Goal: Task Accomplishment & Management: Manage account settings

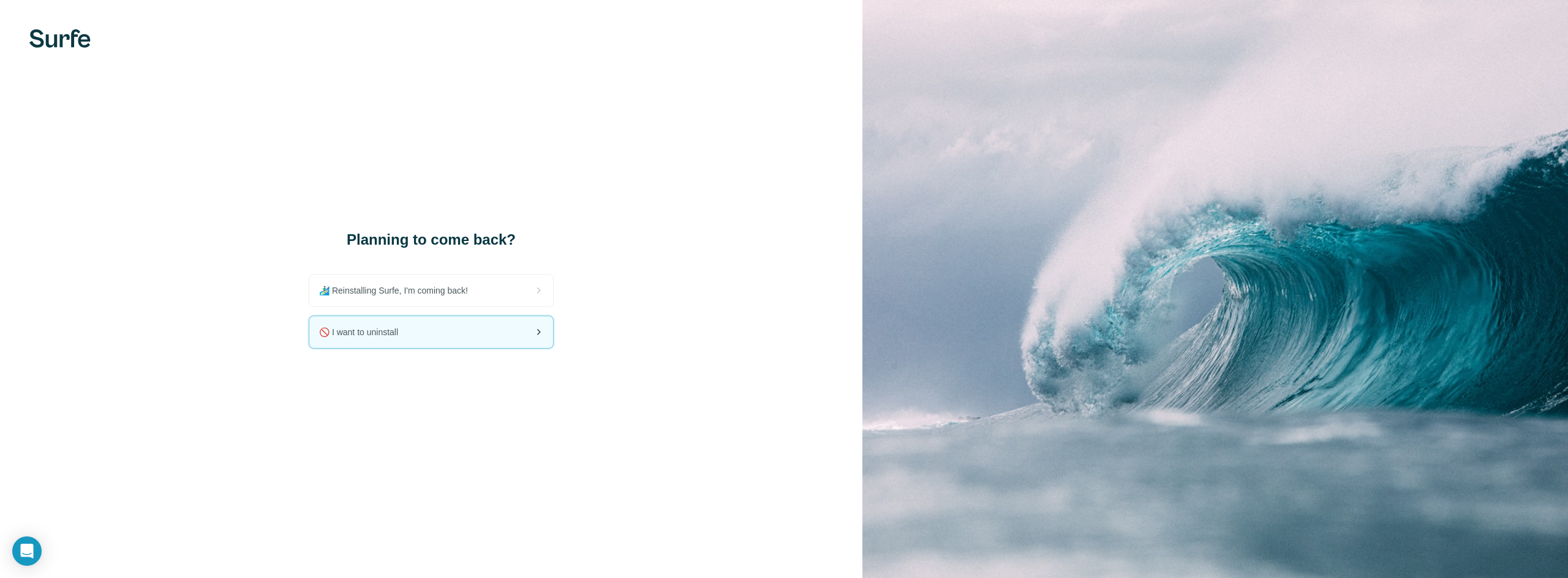
click at [408, 344] on div "🚫 I want to uninstall" at bounding box center [432, 332] width 244 height 32
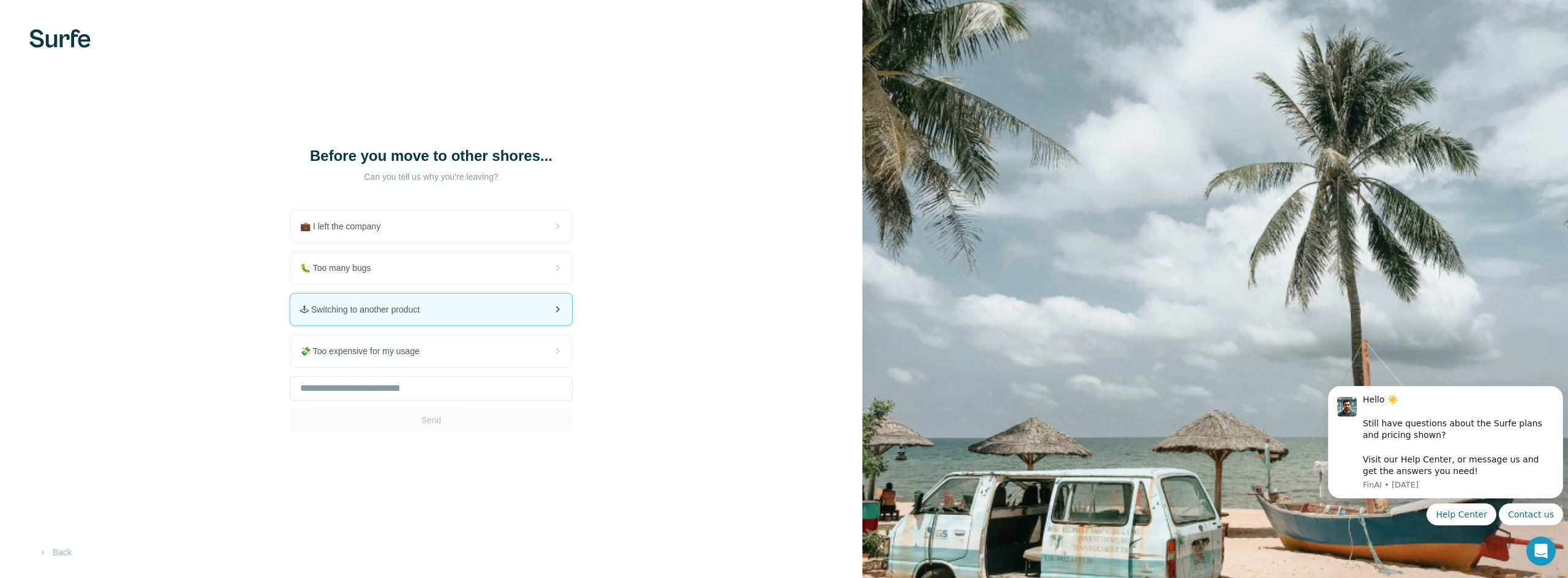
click at [414, 304] on span "🕹 Switching to another product" at bounding box center [364, 309] width 129 height 12
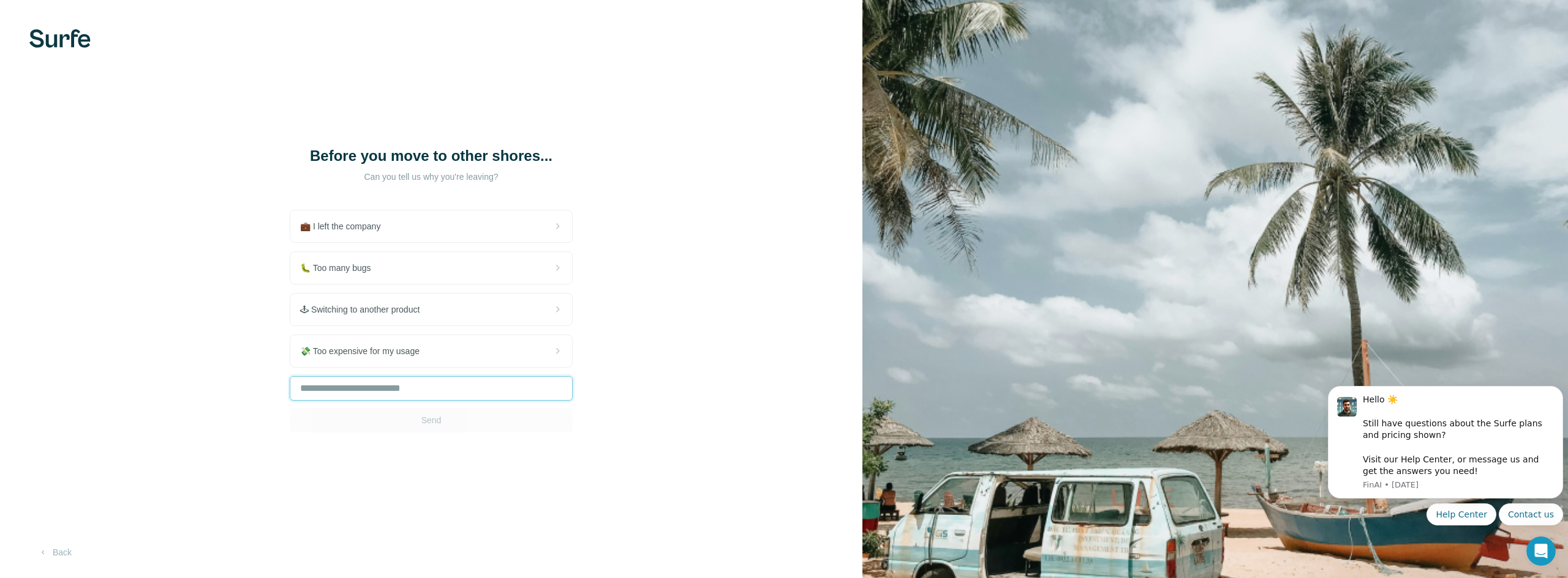
click at [348, 395] on input "text" at bounding box center [432, 388] width 283 height 24
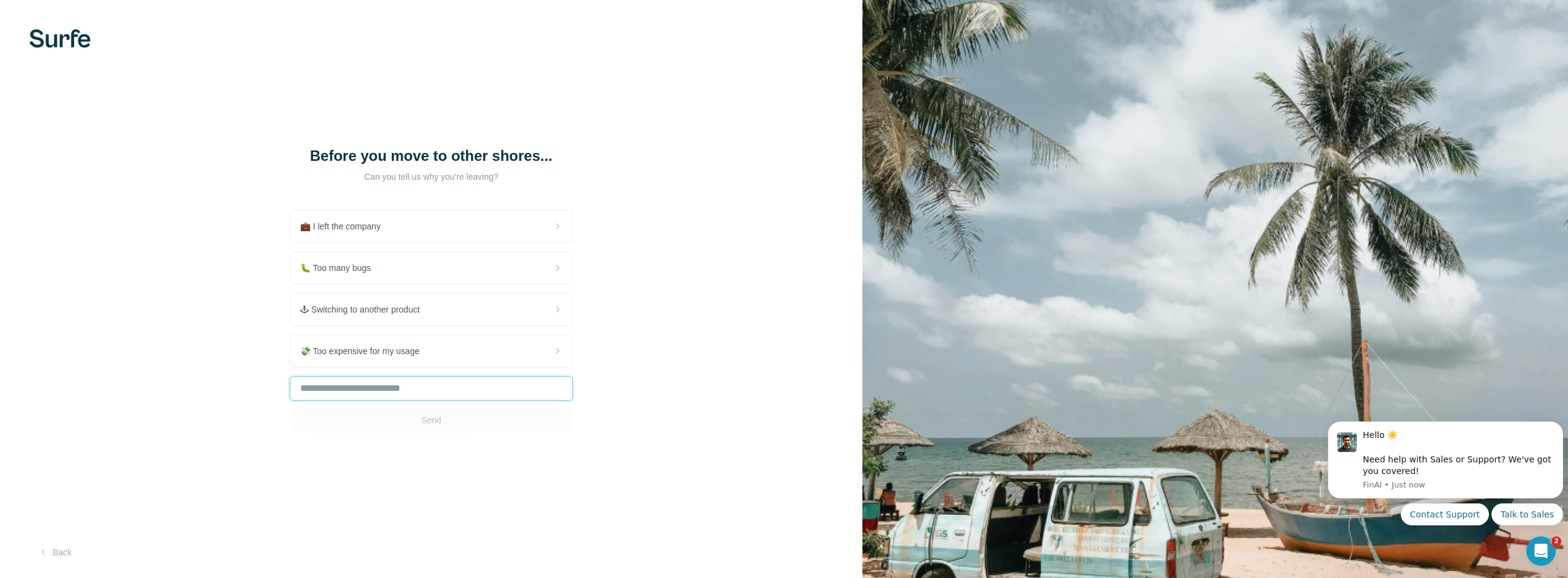
click at [348, 395] on input "text" at bounding box center [432, 388] width 283 height 24
type input "**********"
click at [384, 419] on button "Send" at bounding box center [432, 421] width 283 height 24
